Goal: Task Accomplishment & Management: Manage account settings

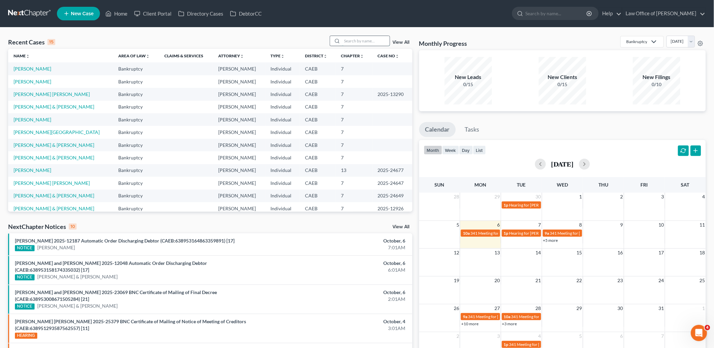
click at [371, 38] on input "search" at bounding box center [365, 41] width 47 height 10
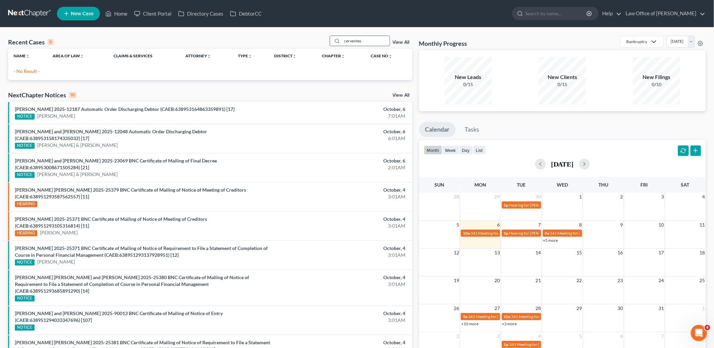
drag, startPoint x: 364, startPoint y: 38, endPoint x: 339, endPoint y: 39, distance: 24.8
click at [339, 39] on div "cerventes" at bounding box center [360, 41] width 60 height 11
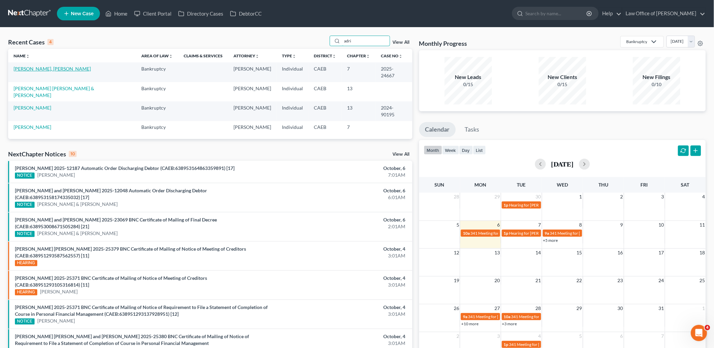
type input "adri"
click at [50, 67] on link "[PERSON_NAME], [PERSON_NAME]" at bounding box center [52, 69] width 77 height 6
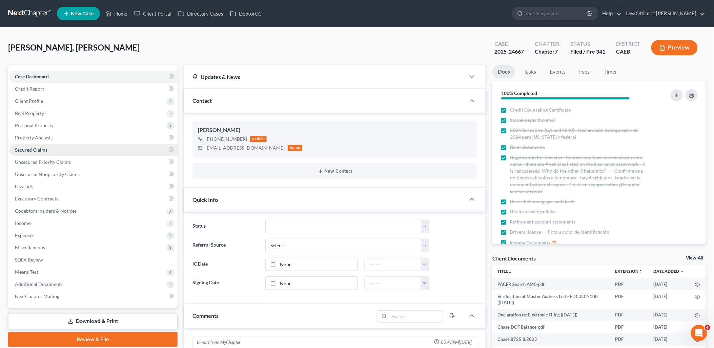
scroll to position [941, 0]
click at [695, 255] on div "Client Documents View All" at bounding box center [599, 260] width 214 height 10
click at [695, 258] on link "View All" at bounding box center [694, 258] width 17 height 5
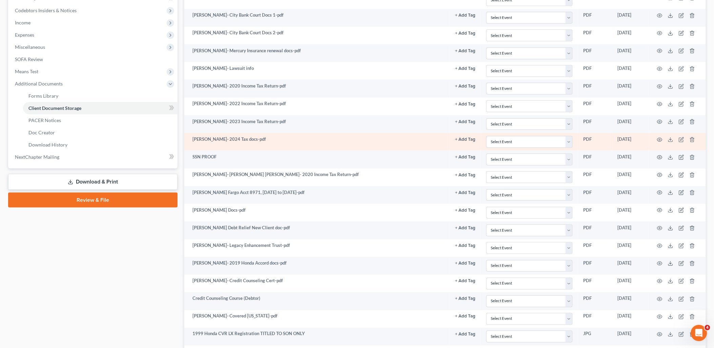
scroll to position [226, 0]
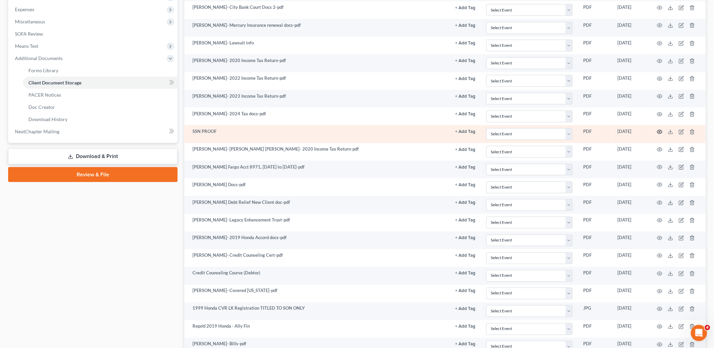
click at [660, 131] on circle "button" at bounding box center [659, 131] width 1 height 1
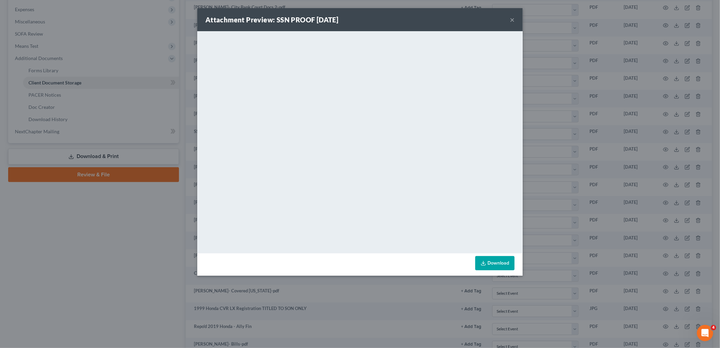
drag, startPoint x: 512, startPoint y: 19, endPoint x: 496, endPoint y: 32, distance: 20.8
click at [512, 19] on button "×" at bounding box center [512, 20] width 5 height 8
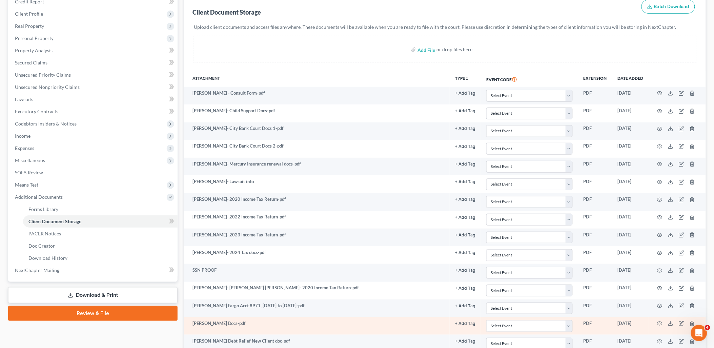
scroll to position [0, 0]
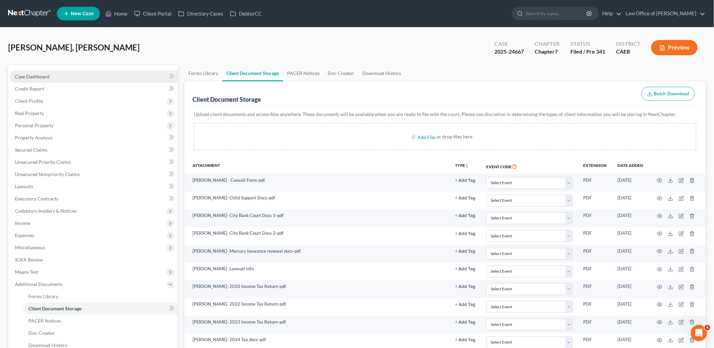
click at [40, 76] on span "Case Dashboard" at bounding box center [32, 77] width 35 height 6
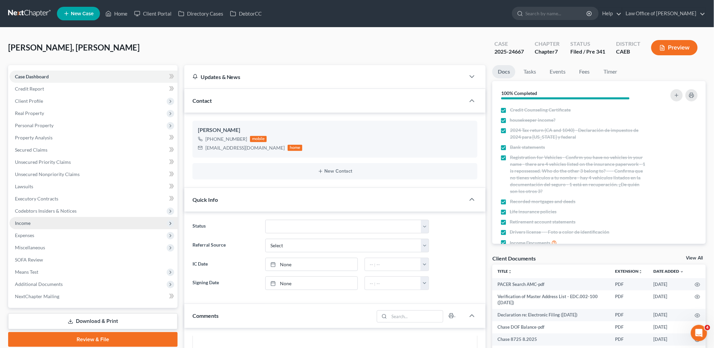
click at [20, 223] on span "Income" at bounding box center [23, 223] width 16 height 6
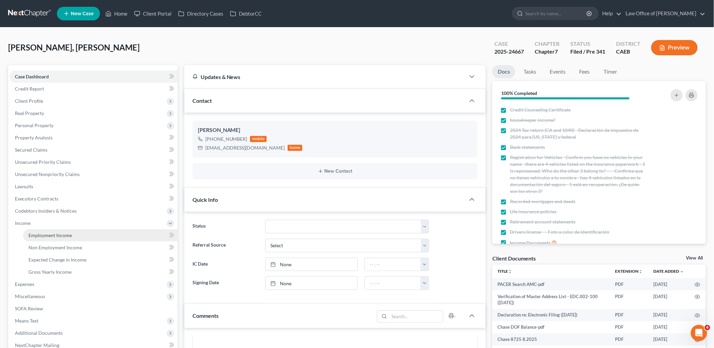
click at [43, 235] on span "Employment Income" at bounding box center [49, 235] width 43 height 6
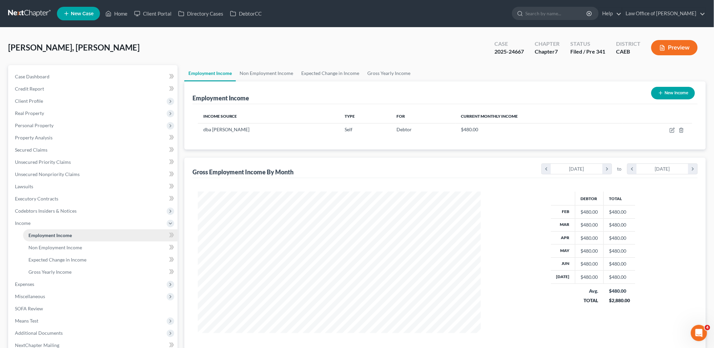
scroll to position [141, 297]
click at [48, 244] on span "Non Employment Income" at bounding box center [55, 247] width 54 height 6
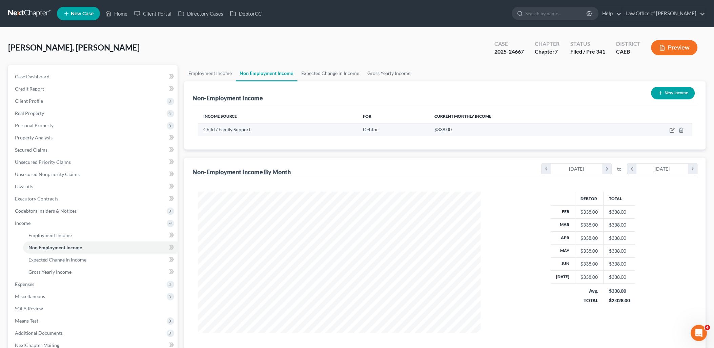
scroll to position [141, 297]
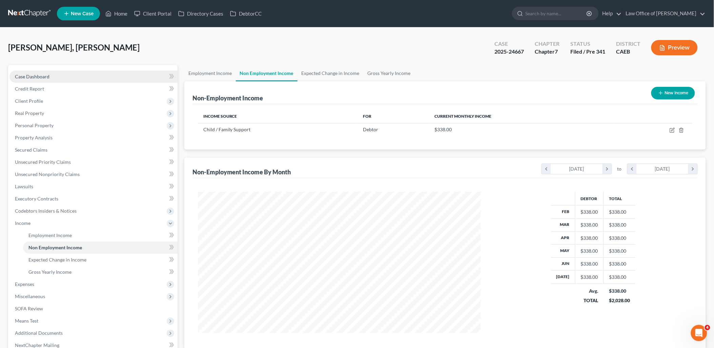
click at [31, 77] on span "Case Dashboard" at bounding box center [32, 77] width 35 height 6
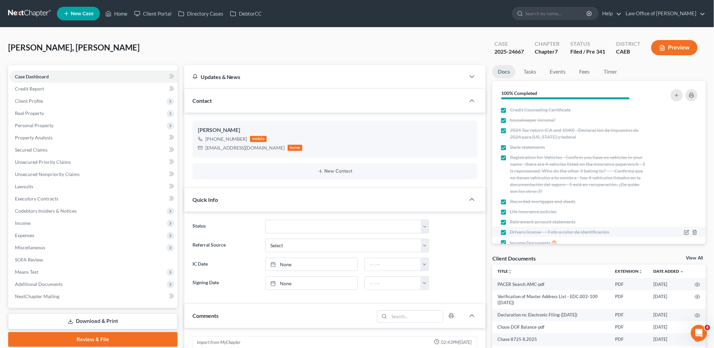
scroll to position [941, 0]
click at [701, 256] on link "View All" at bounding box center [694, 258] width 17 height 5
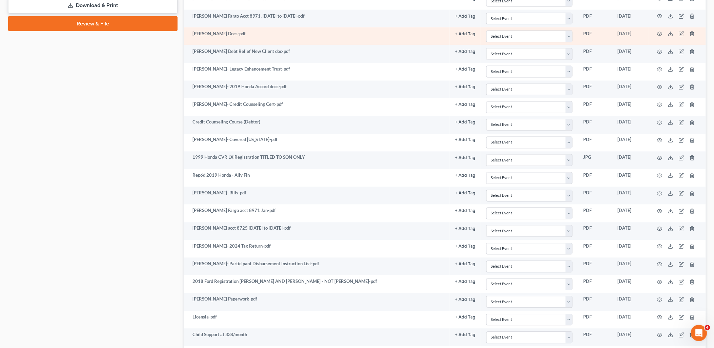
scroll to position [452, 0]
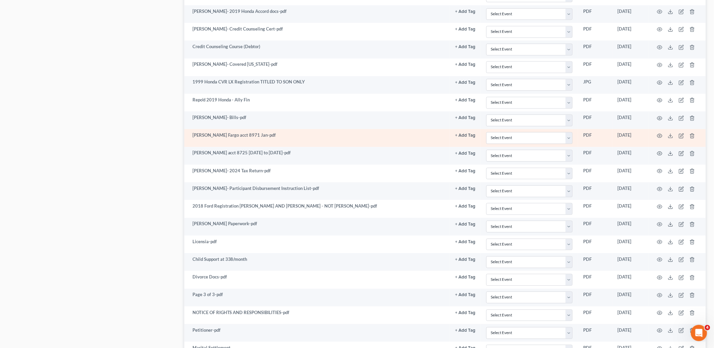
click at [343, 140] on td "Adriana Cervantes- Wells Fargo acct 8971 Jan-pdf" at bounding box center [316, 138] width 265 height 18
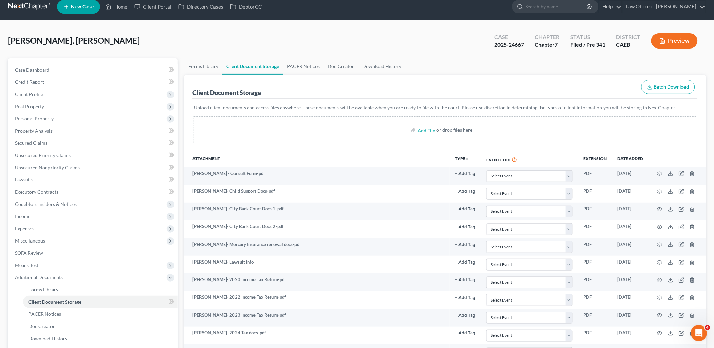
scroll to position [0, 0]
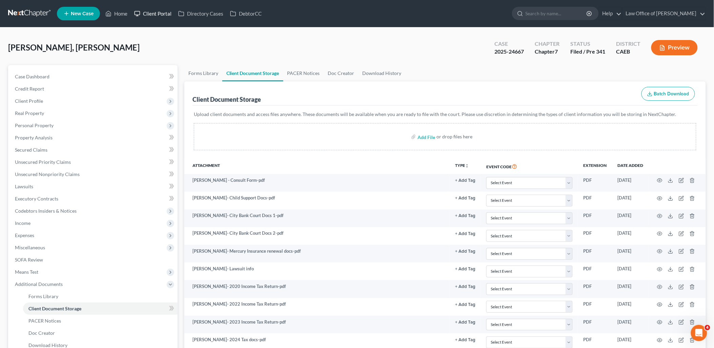
click at [151, 14] on link "Client Portal" at bounding box center [153, 13] width 44 height 12
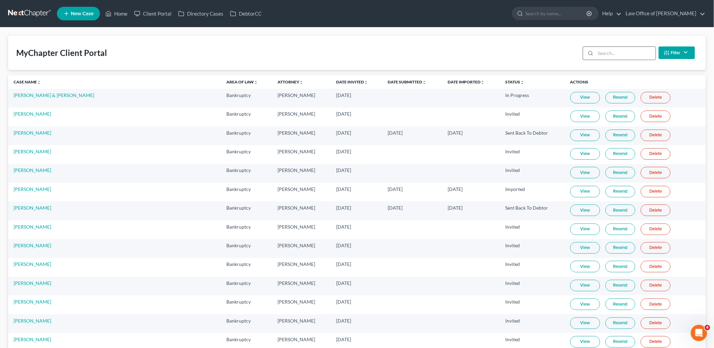
click at [624, 52] on input "search" at bounding box center [626, 53] width 60 height 13
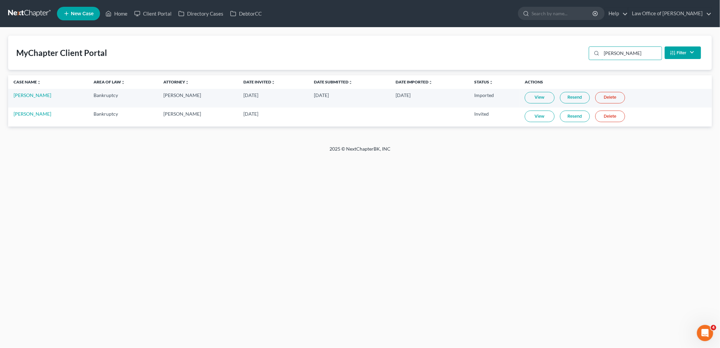
type input "adriana"
click at [536, 97] on link "View" at bounding box center [540, 98] width 30 height 12
click at [123, 15] on link "Home" at bounding box center [116, 13] width 29 height 12
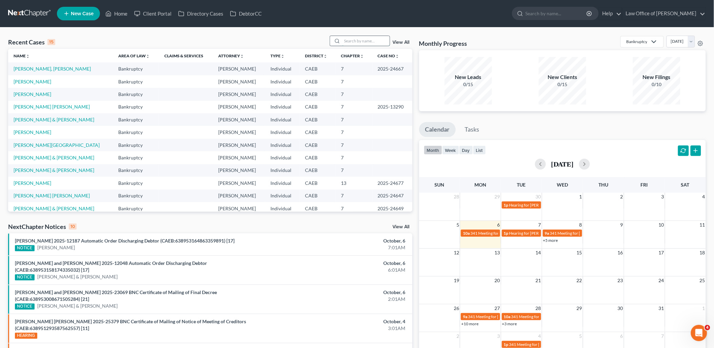
click at [365, 43] on input "search" at bounding box center [365, 41] width 47 height 10
type input "b"
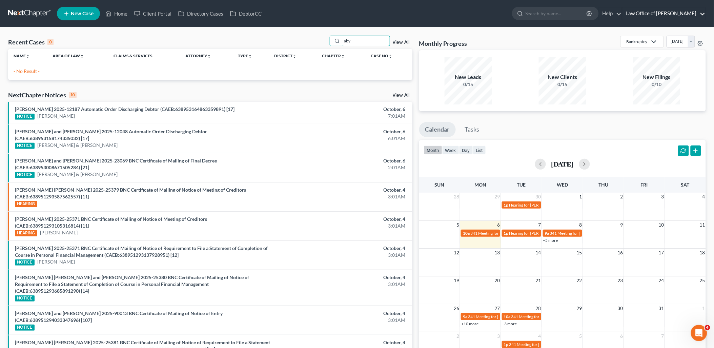
type input "aby"
click at [693, 15] on link "Law Office of [PERSON_NAME]" at bounding box center [664, 13] width 83 height 12
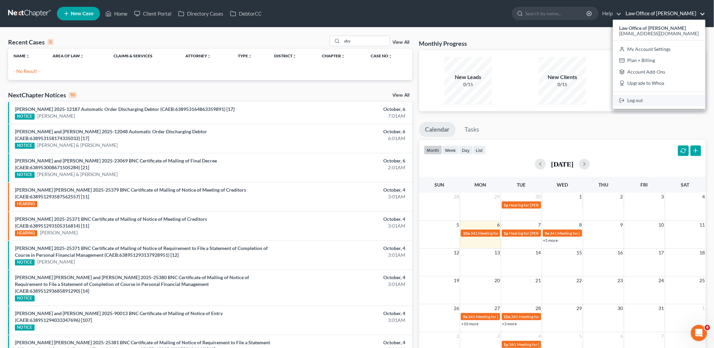
click at [664, 102] on link "Log out" at bounding box center [659, 101] width 93 height 12
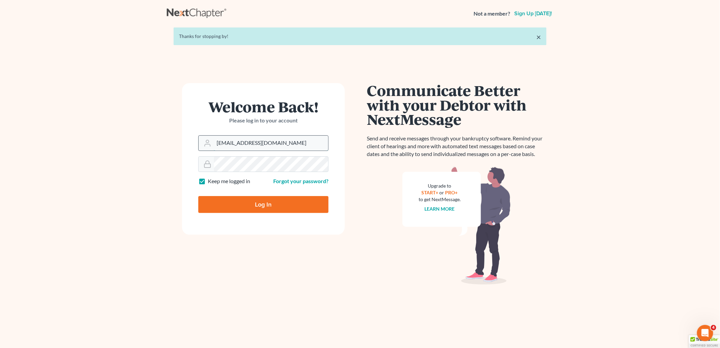
drag, startPoint x: 283, startPoint y: 143, endPoint x: 273, endPoint y: 143, distance: 9.5
click at [283, 143] on input "[EMAIL_ADDRESS][DOMAIN_NAME]" at bounding box center [271, 143] width 114 height 15
type input "aaron@beaconlawyer.com"
click at [265, 203] on input "Log In" at bounding box center [263, 204] width 130 height 17
type input "Thinking..."
